Goal: Task Accomplishment & Management: Complete application form

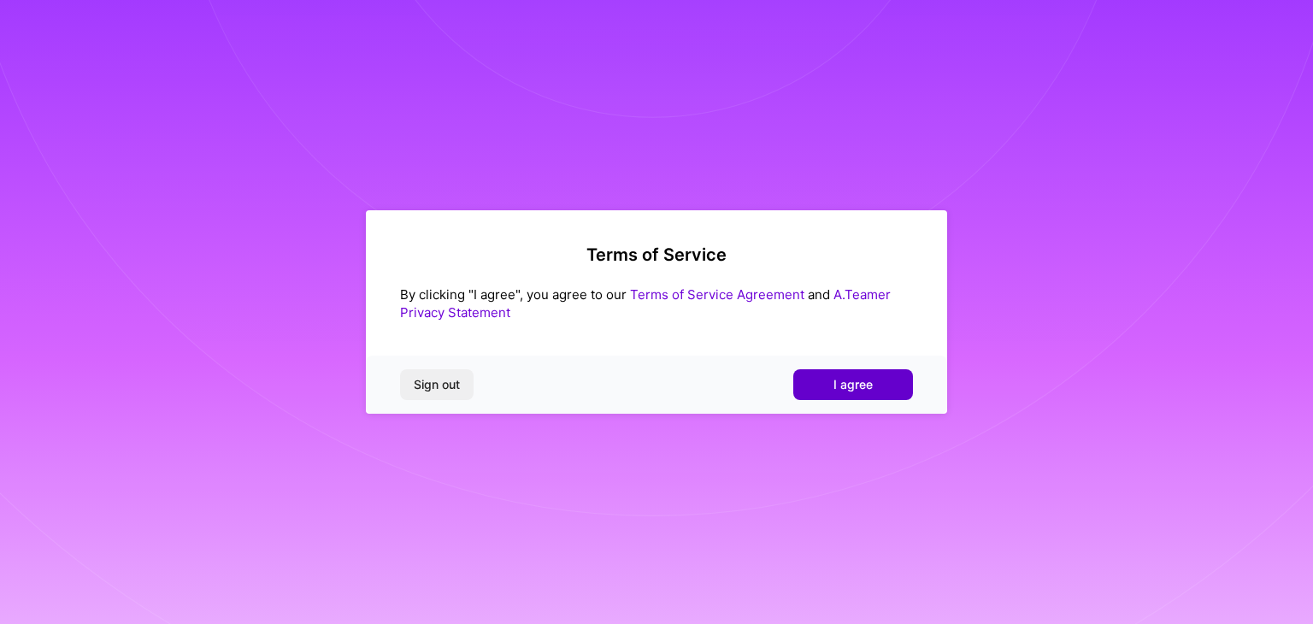
click at [835, 384] on span "I agree" at bounding box center [853, 384] width 39 height 17
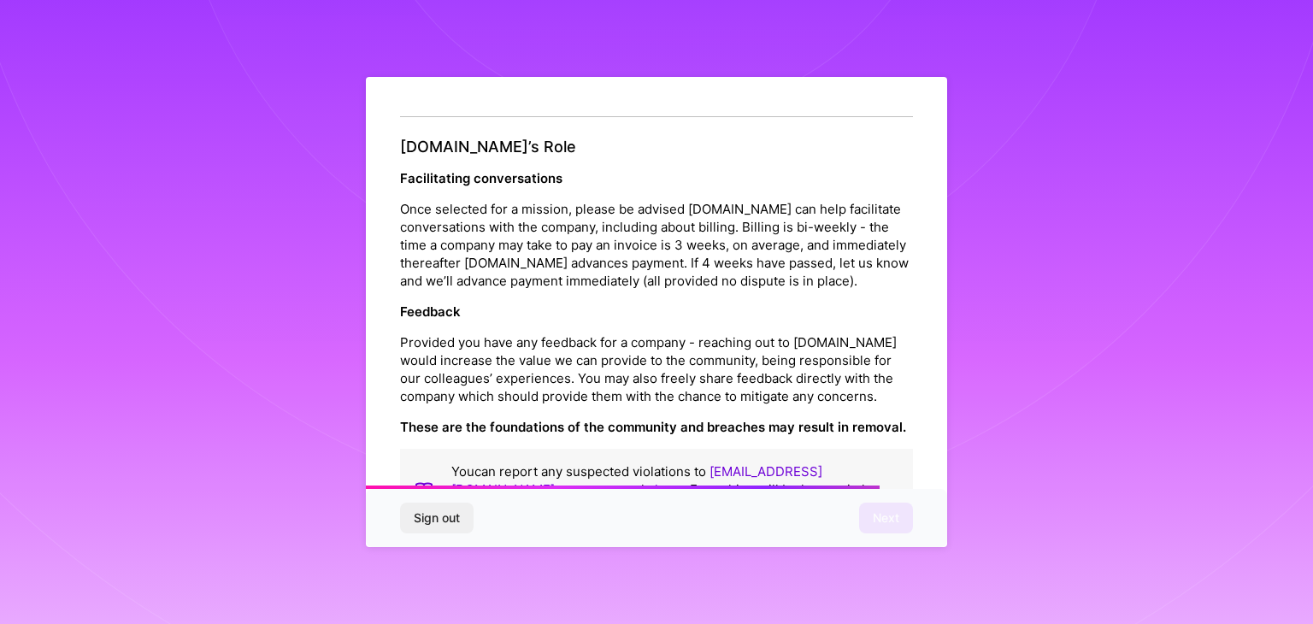
scroll to position [1953, 0]
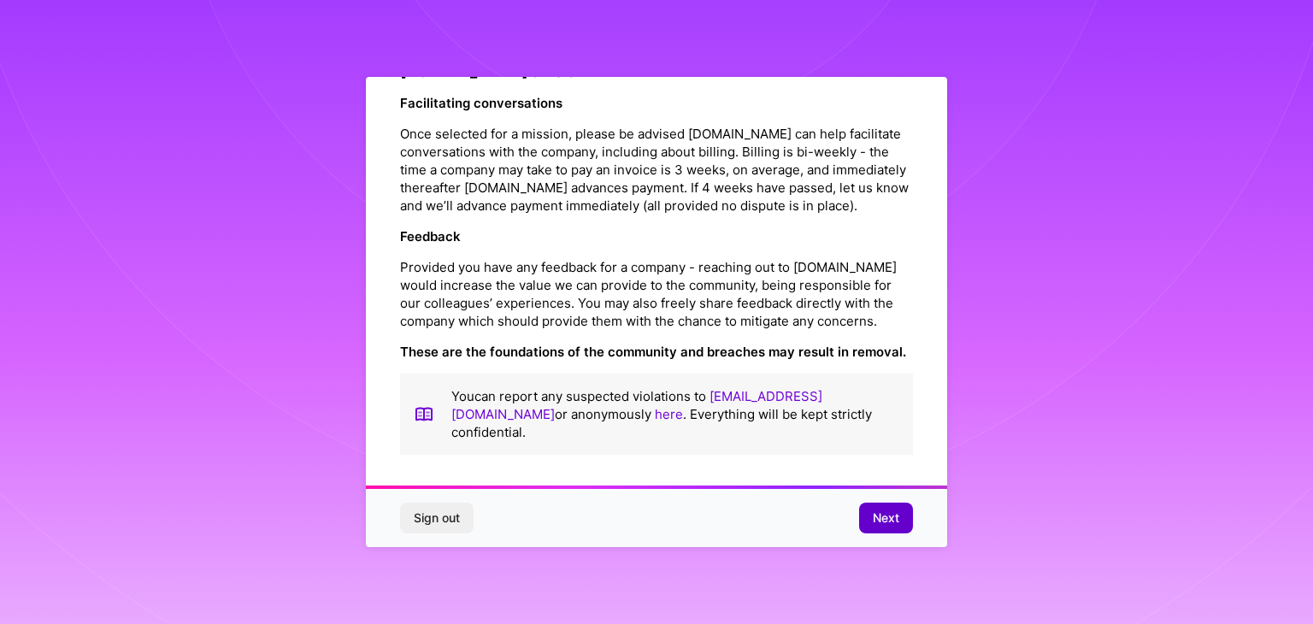
click at [885, 518] on span "Next" at bounding box center [886, 518] width 27 height 17
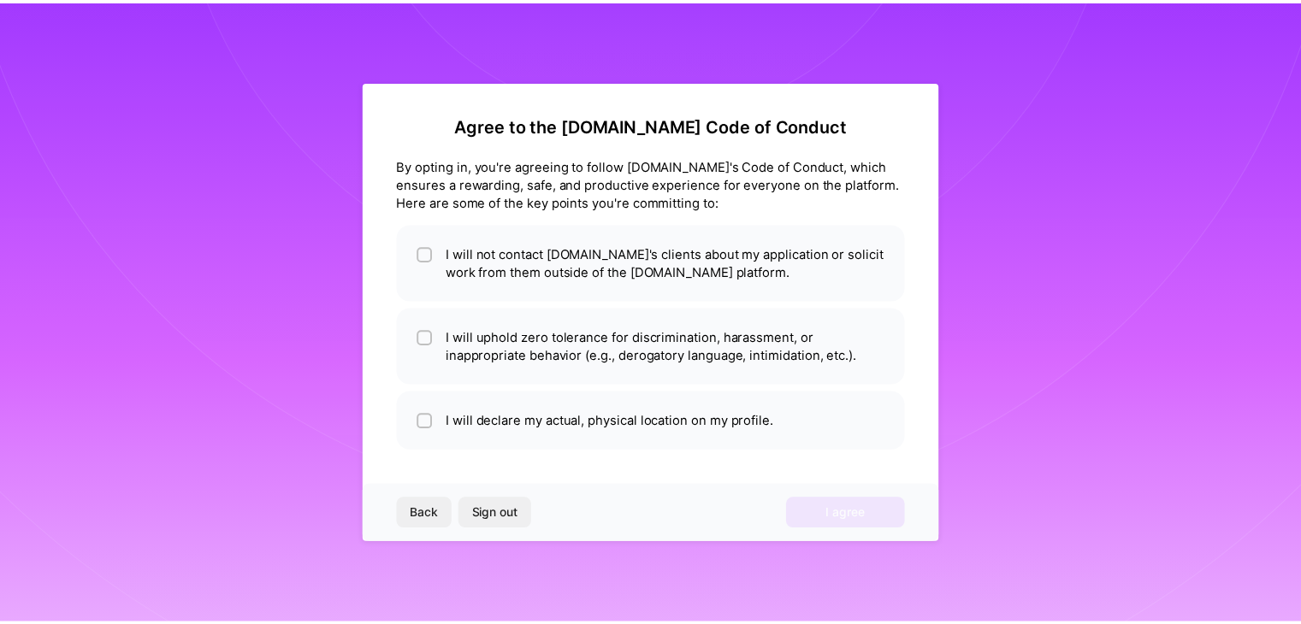
scroll to position [0, 0]
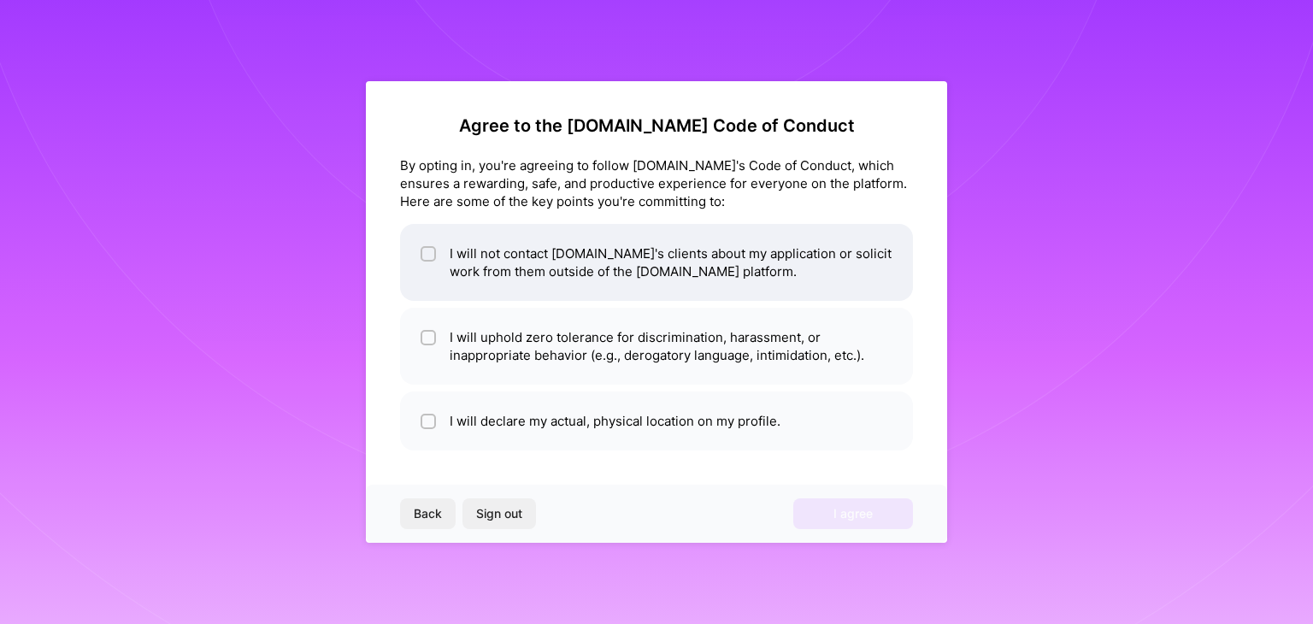
click at [426, 256] on input "checkbox" at bounding box center [430, 255] width 12 height 12
checkbox input "true"
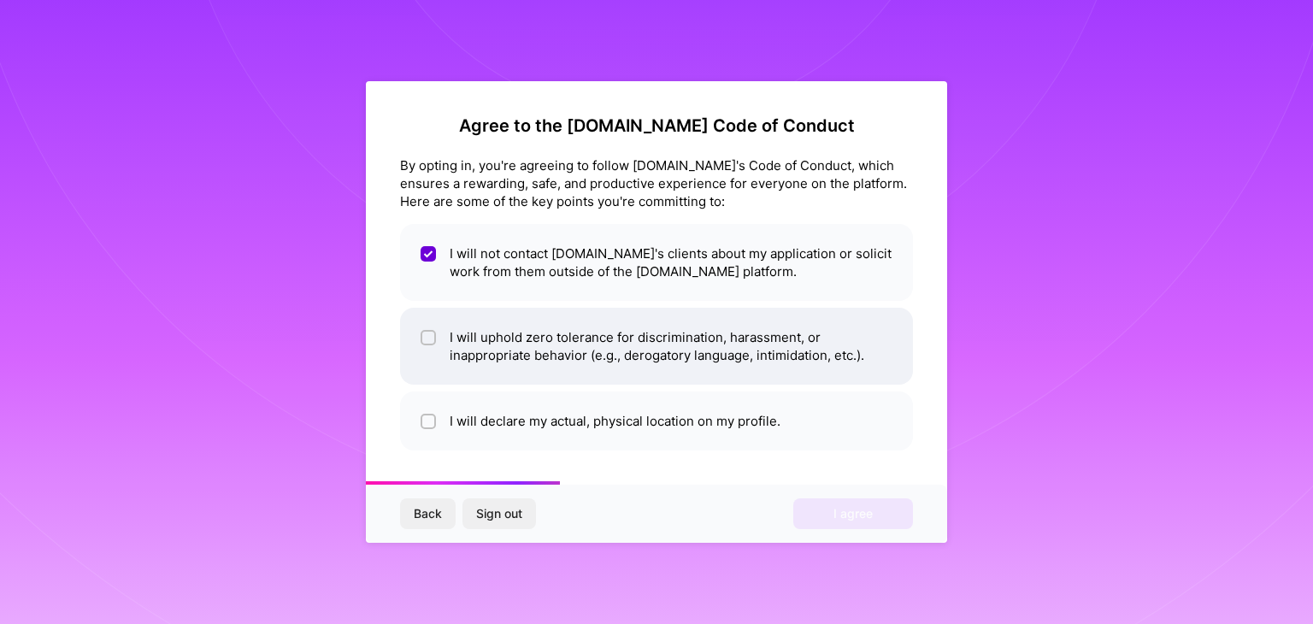
click at [426, 330] on div at bounding box center [428, 337] width 15 height 15
checkbox input "true"
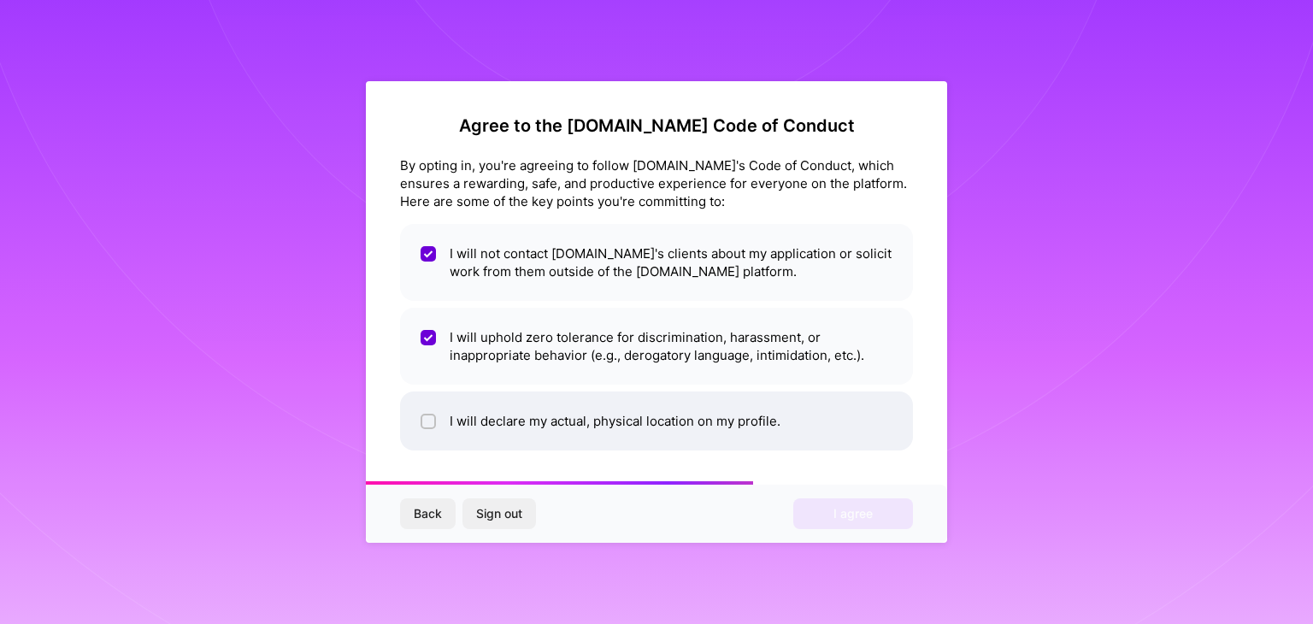
click at [420, 423] on li "I will declare my actual, physical location on my profile." at bounding box center [656, 421] width 513 height 59
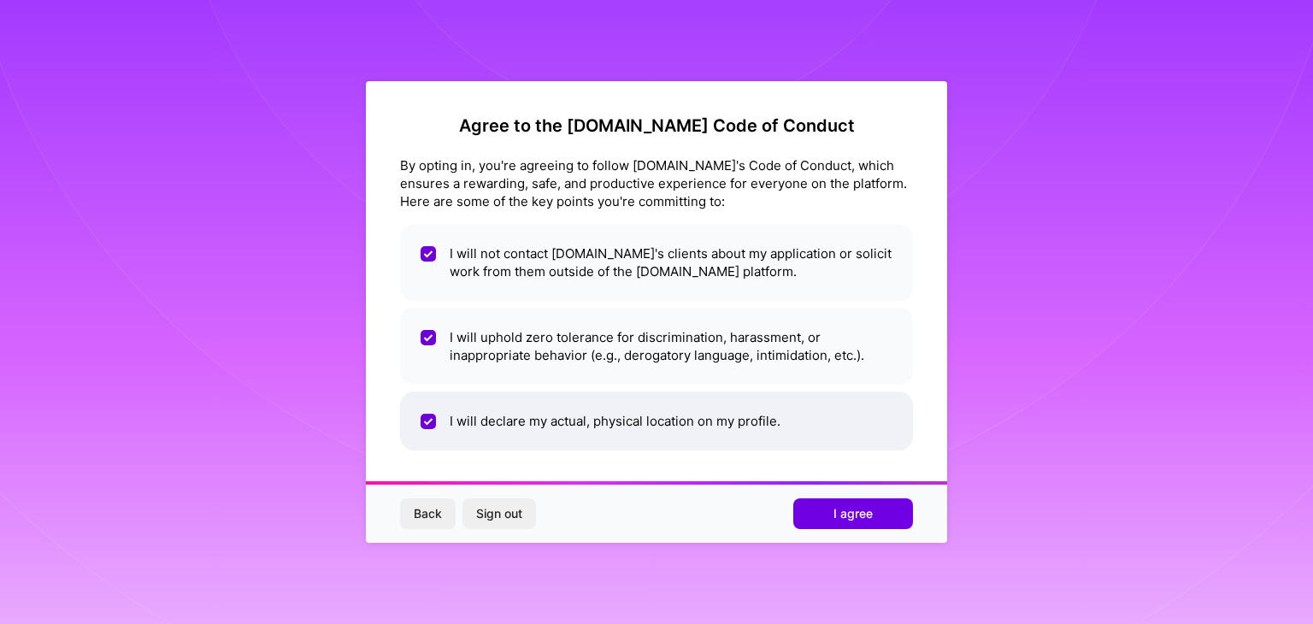
click at [417, 421] on li "I will declare my actual, physical location on my profile." at bounding box center [656, 421] width 513 height 59
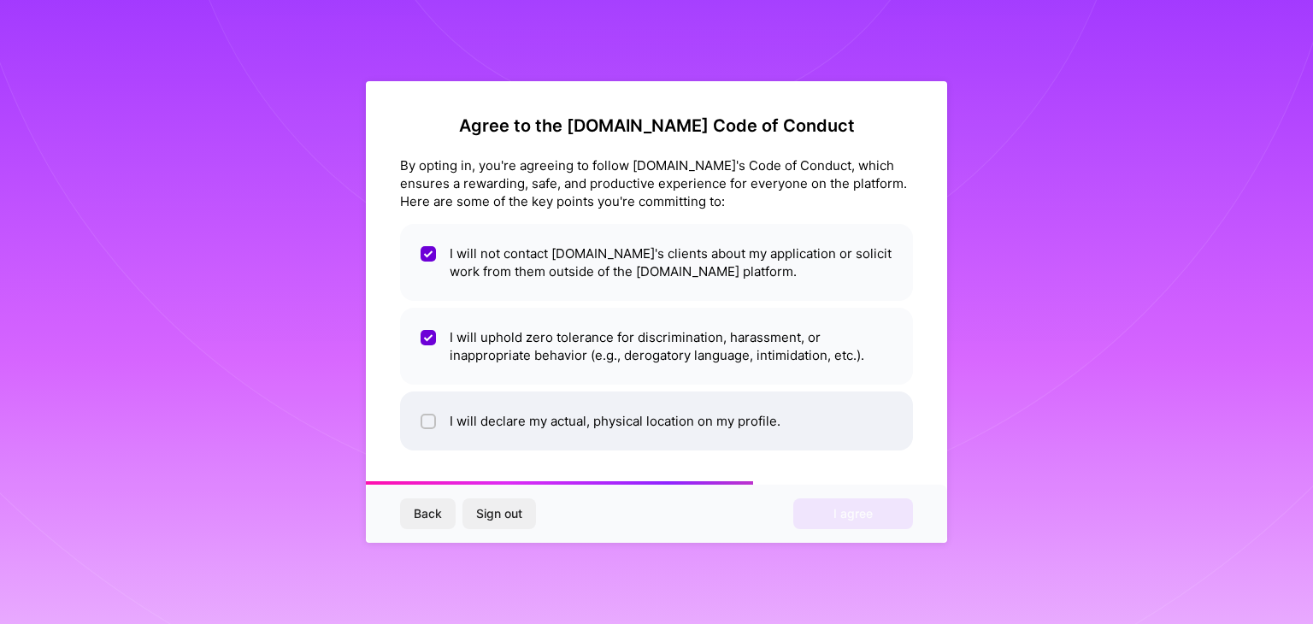
click at [424, 417] on input "checkbox" at bounding box center [430, 422] width 12 height 12
checkbox input "true"
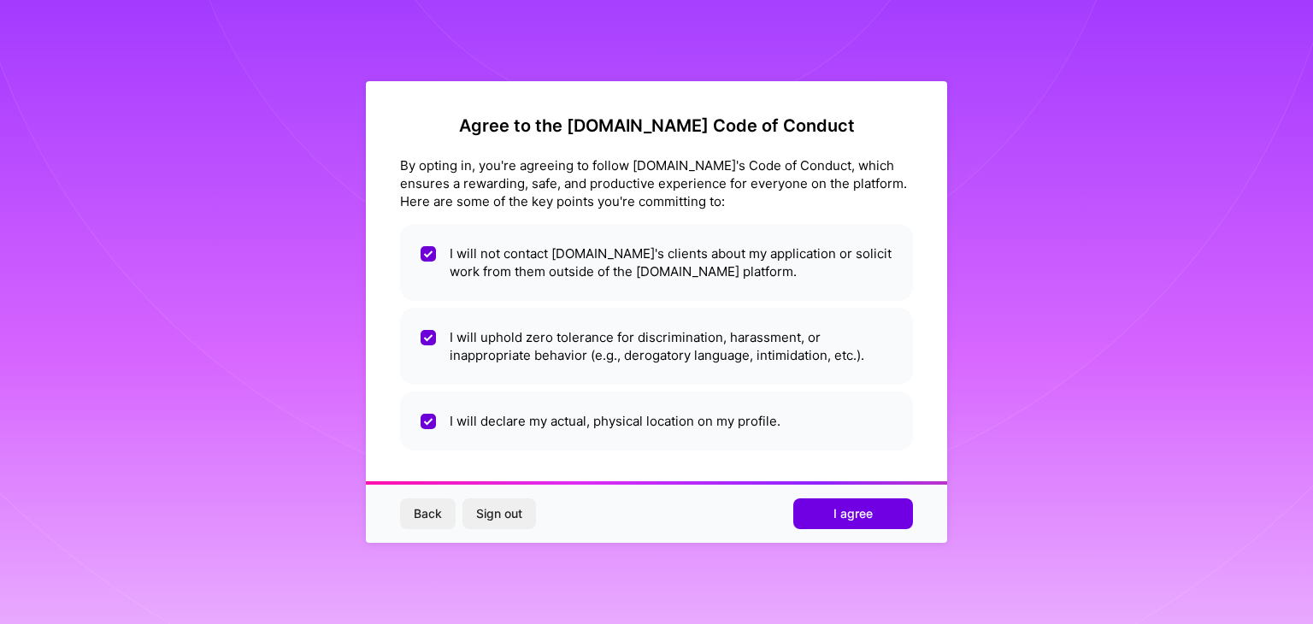
click at [876, 525] on button "I agree" at bounding box center [854, 514] width 120 height 31
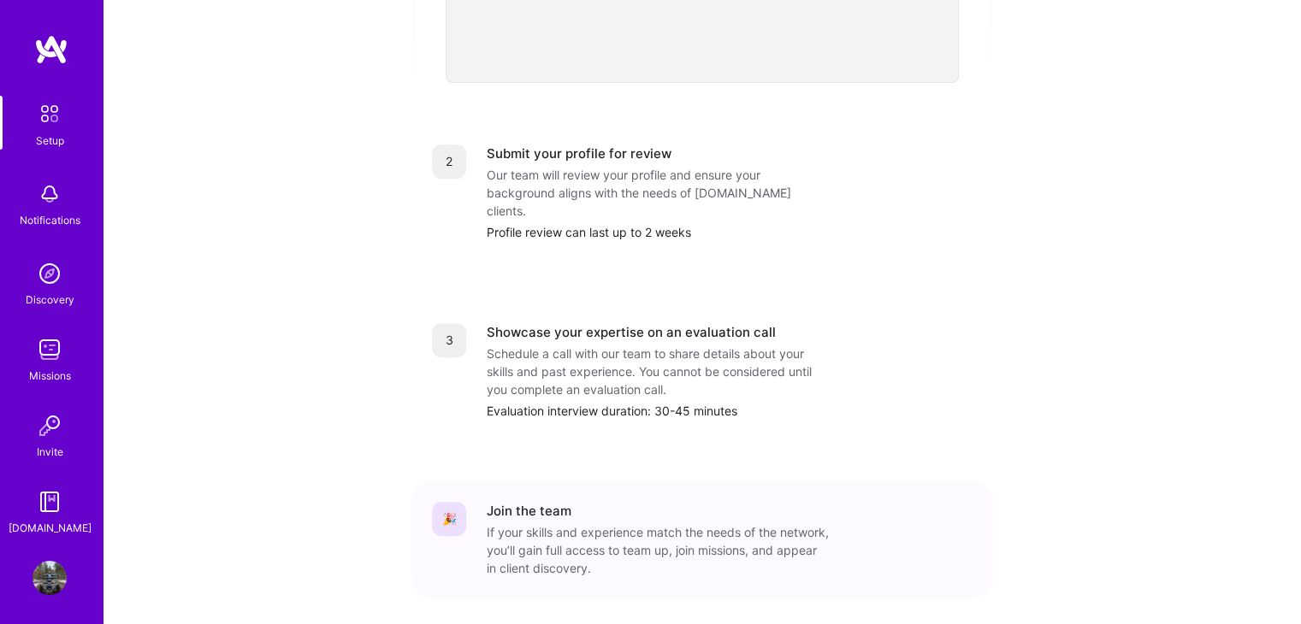
scroll to position [675, 0]
